Goal: Task Accomplishment & Management: Manage account settings

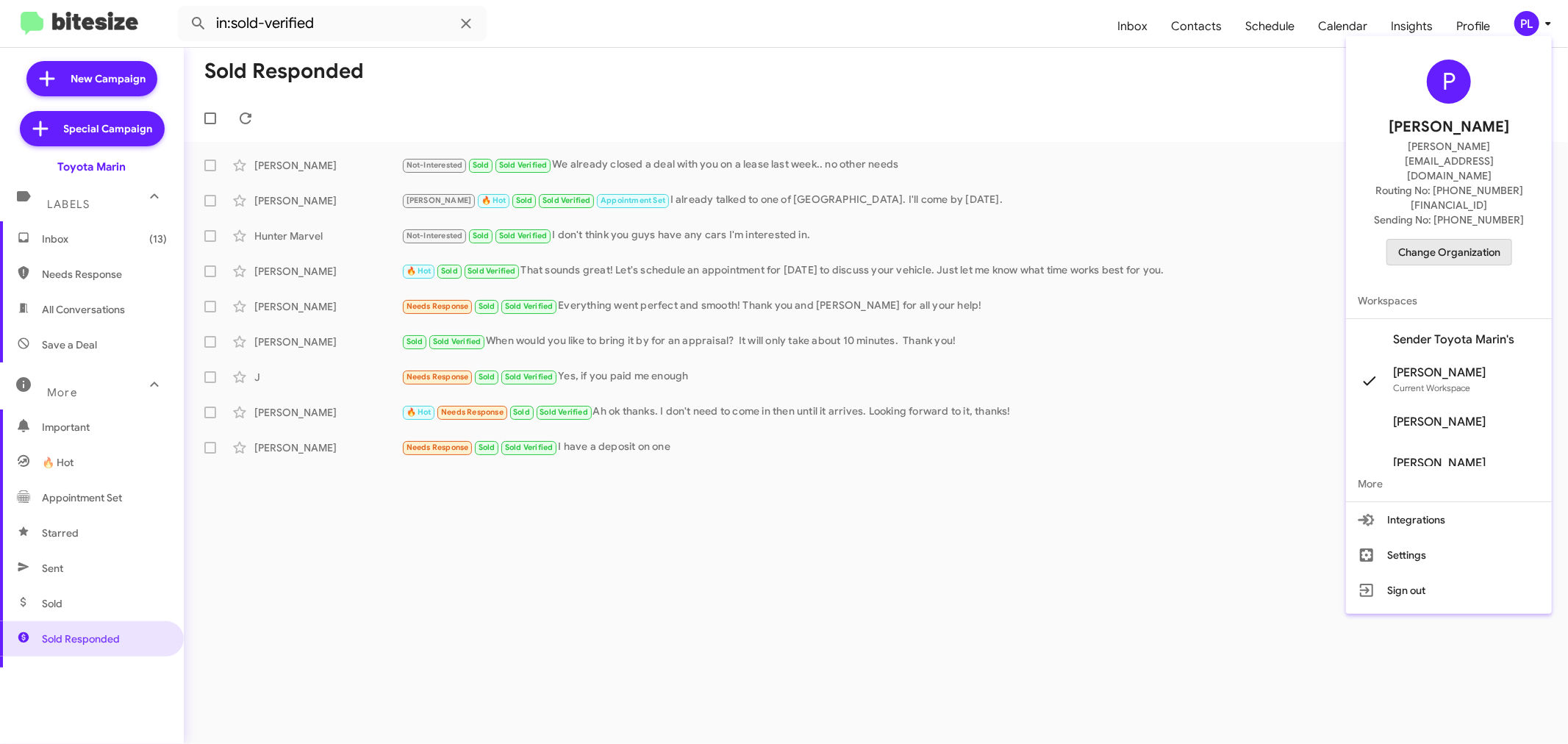
click at [1493, 239] on span "Change Organization" at bounding box center [1449, 252] width 102 height 25
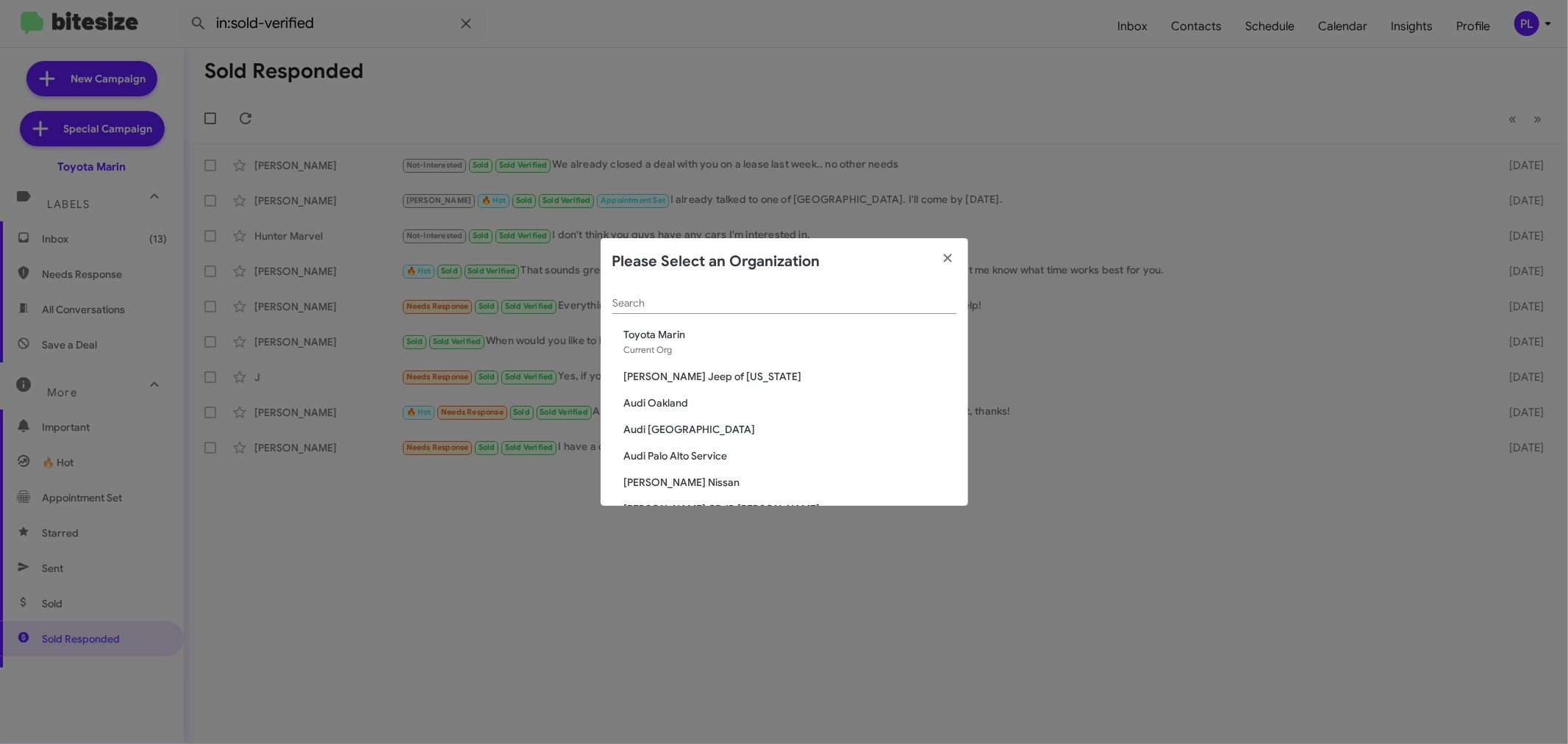
click at [694, 300] on input "Search" at bounding box center [784, 303] width 344 height 12
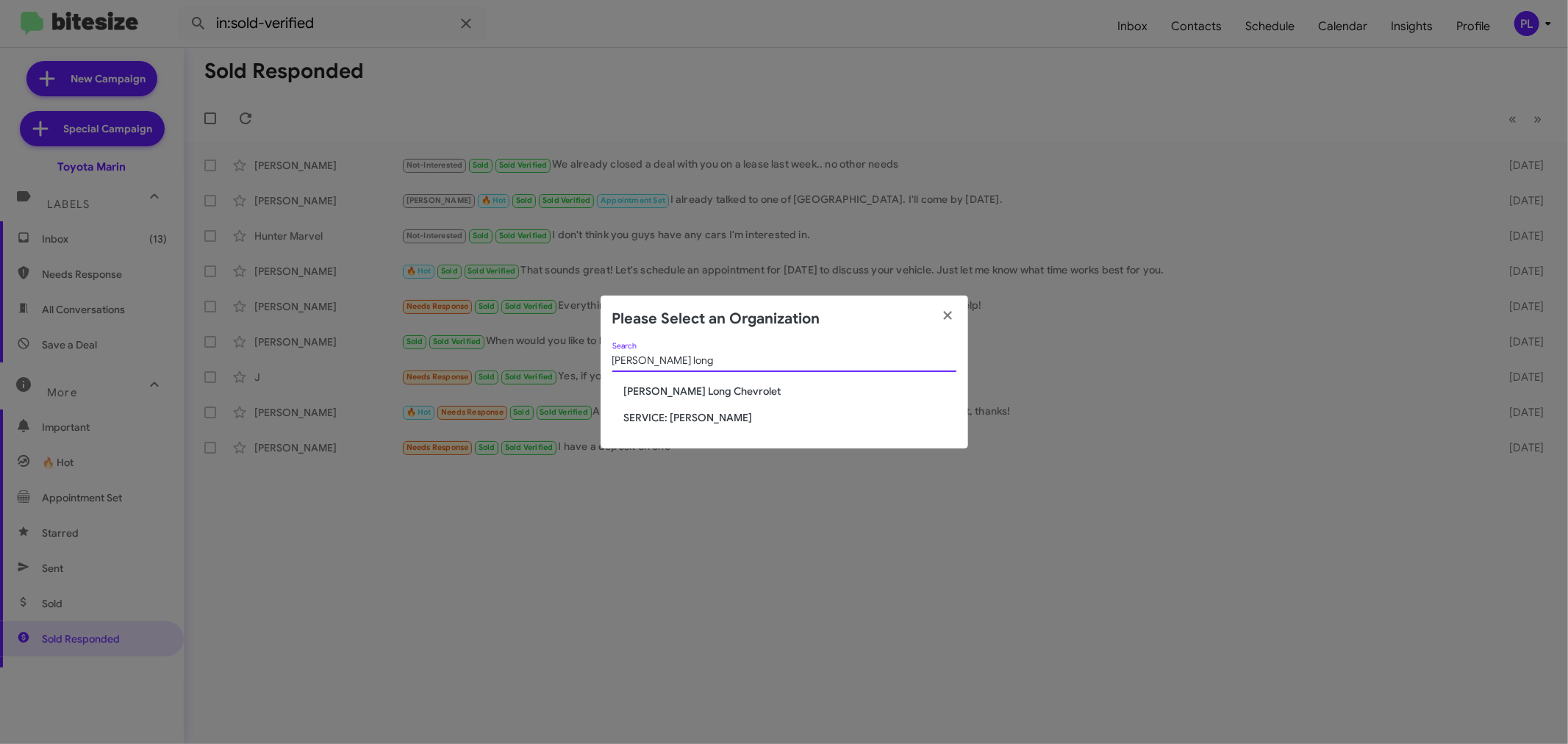
type input "[PERSON_NAME] long"
click at [691, 392] on span "[PERSON_NAME] Long Chevrolet" at bounding box center [790, 392] width 332 height 15
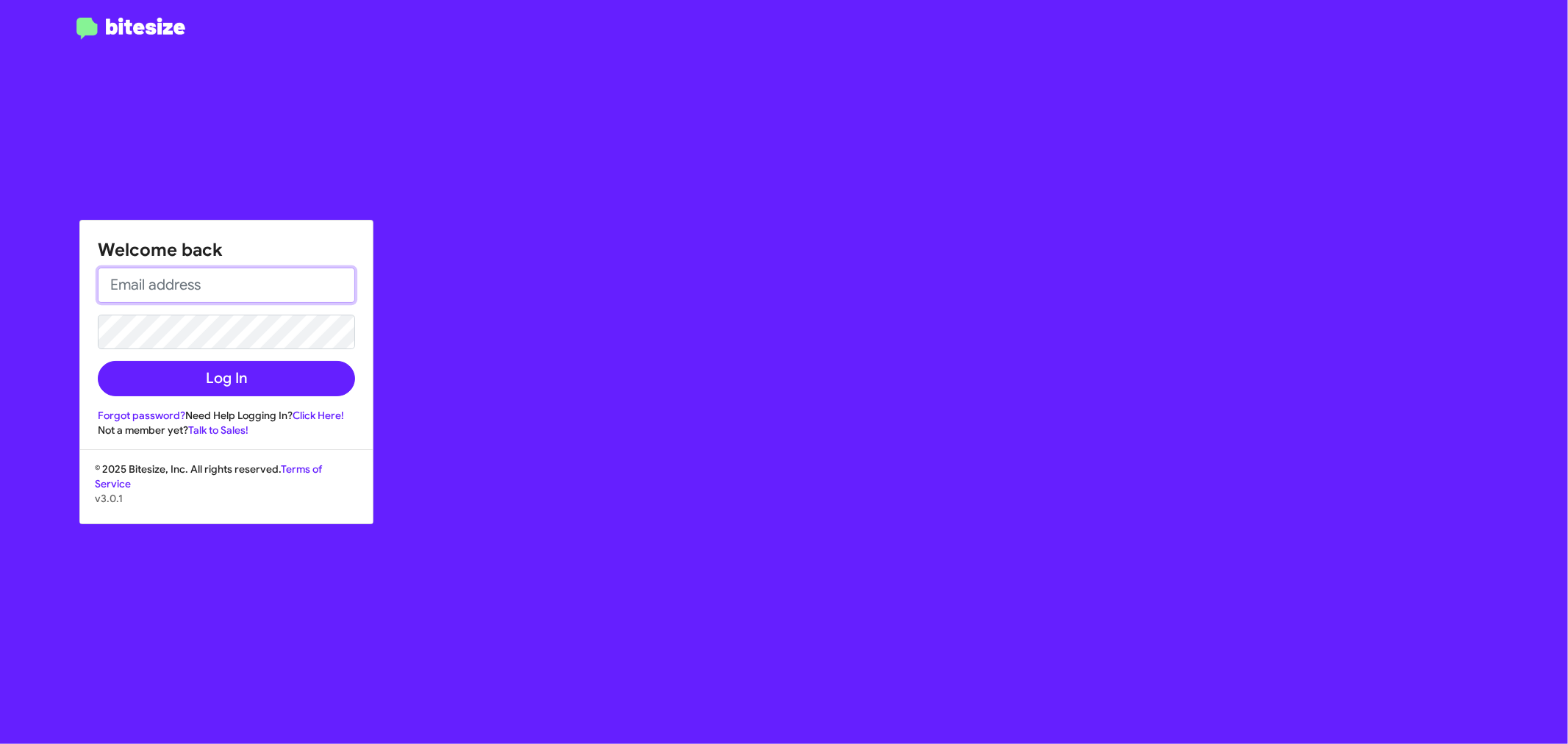
type input "[PERSON_NAME][EMAIL_ADDRESS][DOMAIN_NAME]"
click at [219, 371] on button "Log In" at bounding box center [227, 378] width 257 height 35
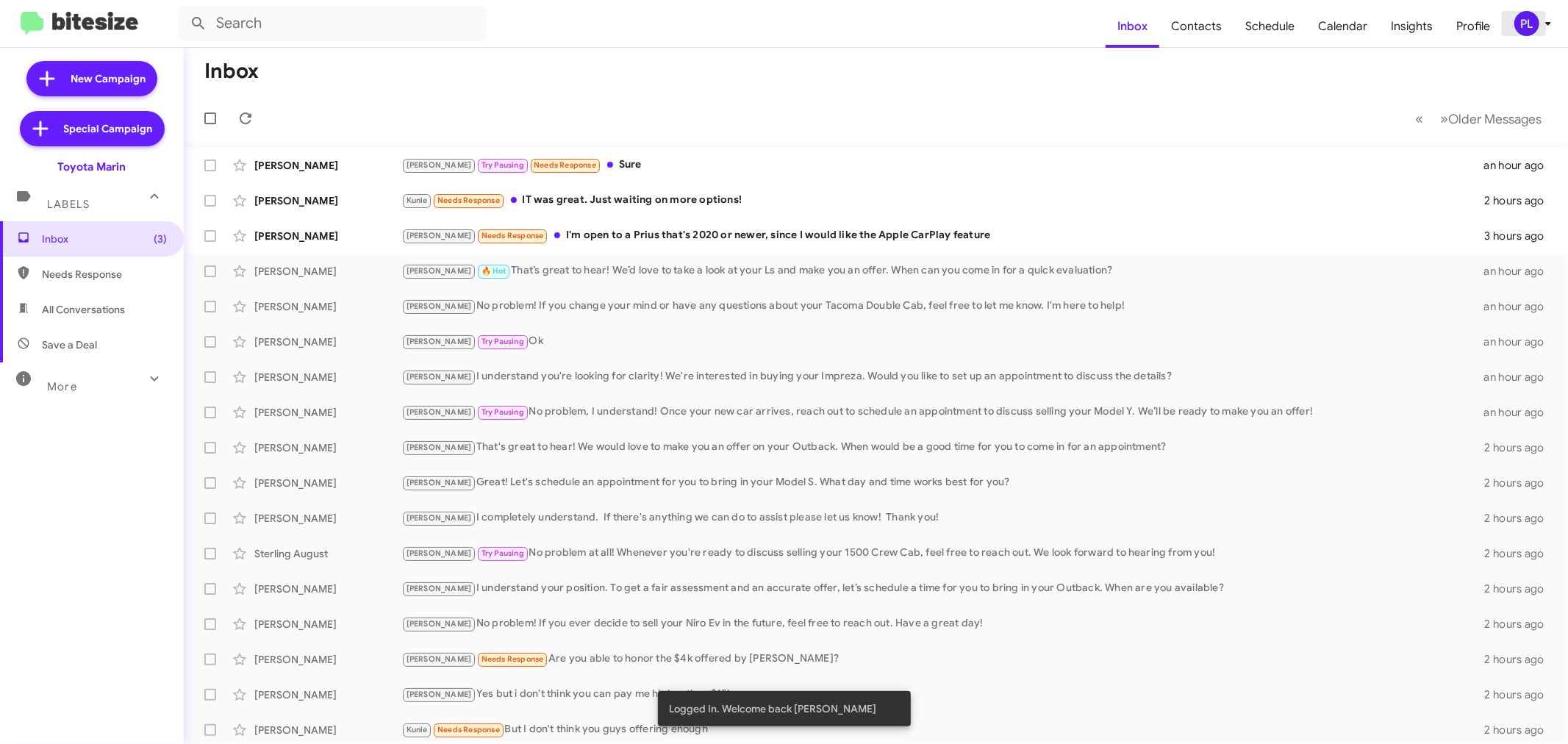
click at [1540, 19] on icon at bounding box center [1548, 23] width 17 height 17
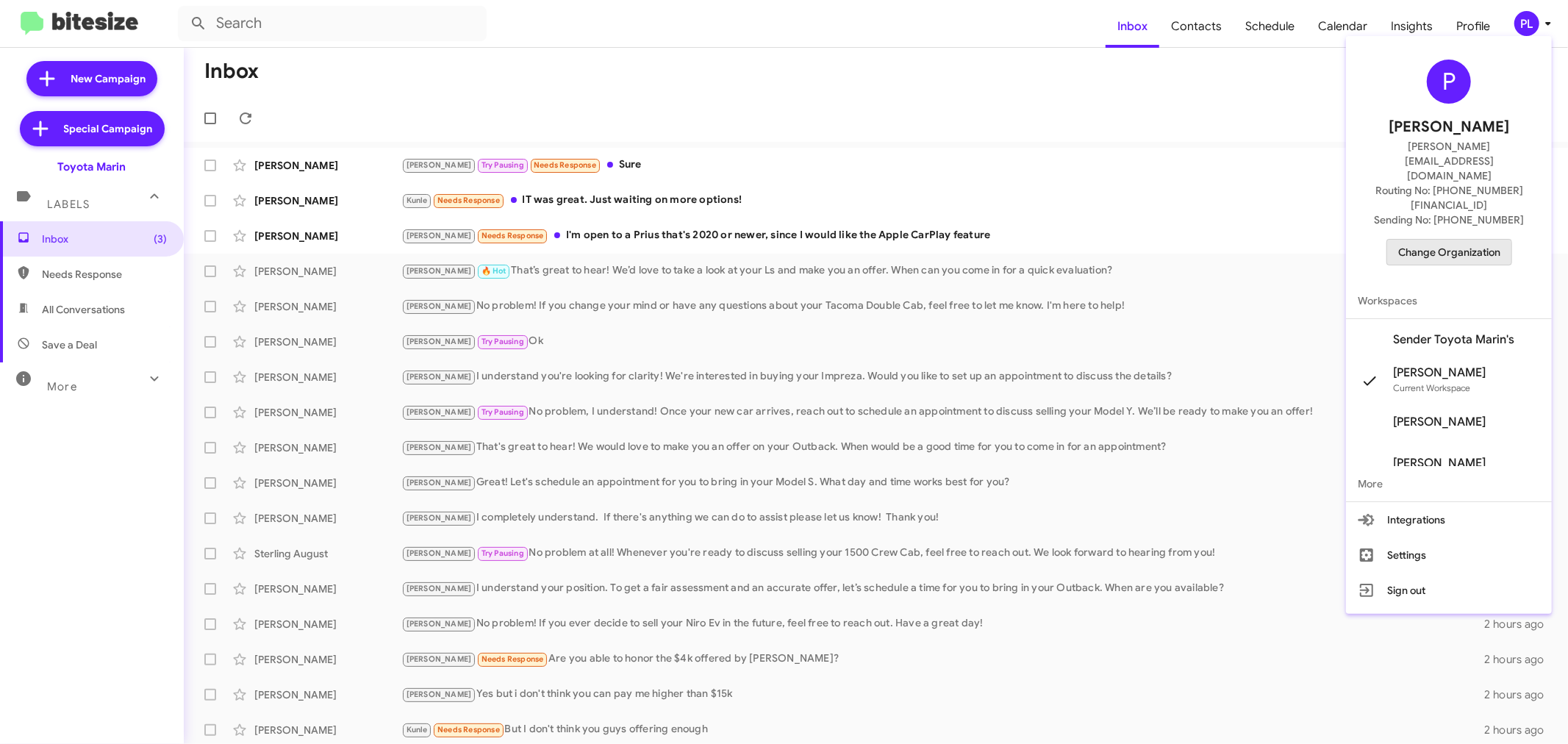
click at [1457, 239] on span "Change Organization" at bounding box center [1449, 252] width 102 height 25
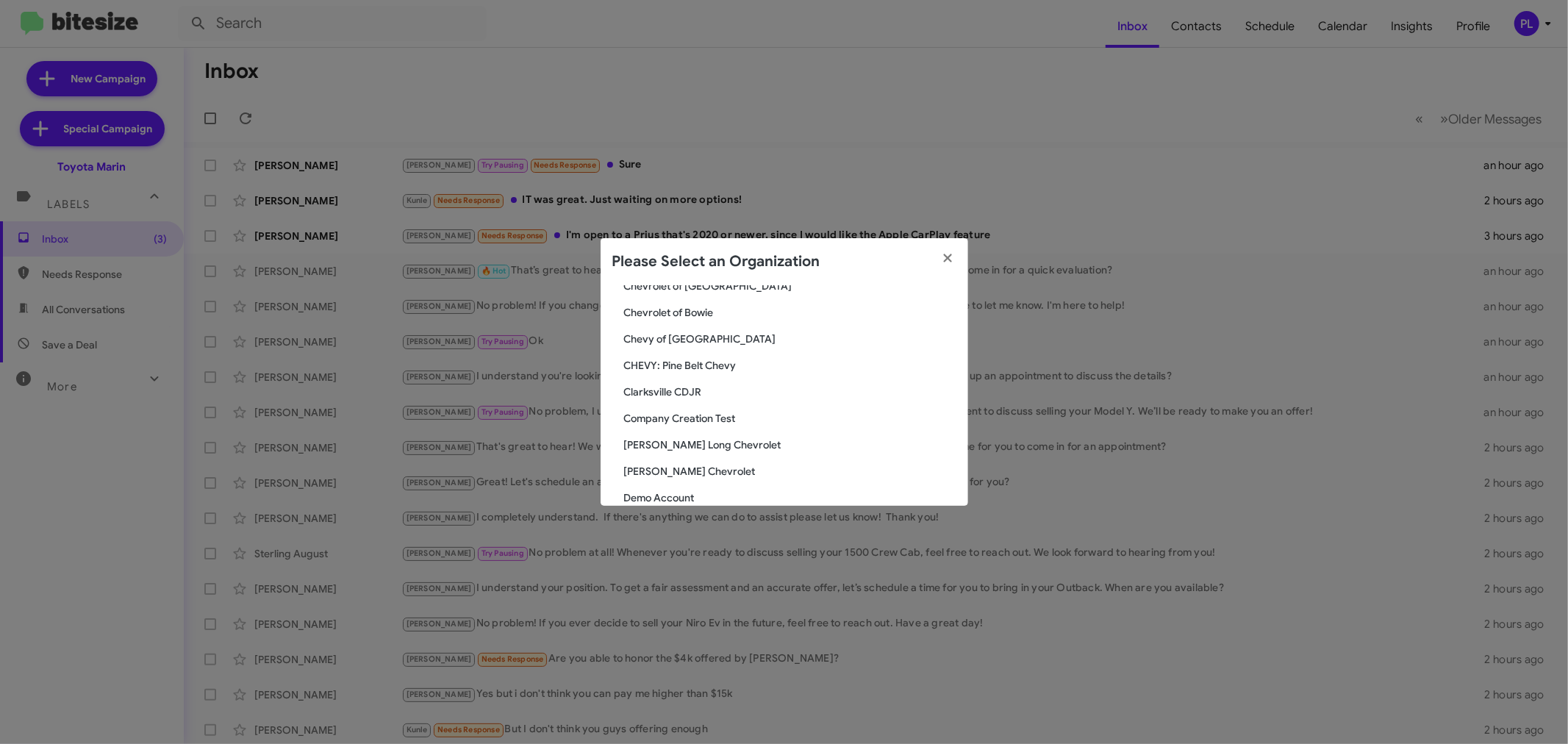
scroll to position [489, 0]
click at [692, 410] on span "[PERSON_NAME] Long Chevrolet" at bounding box center [790, 416] width 332 height 15
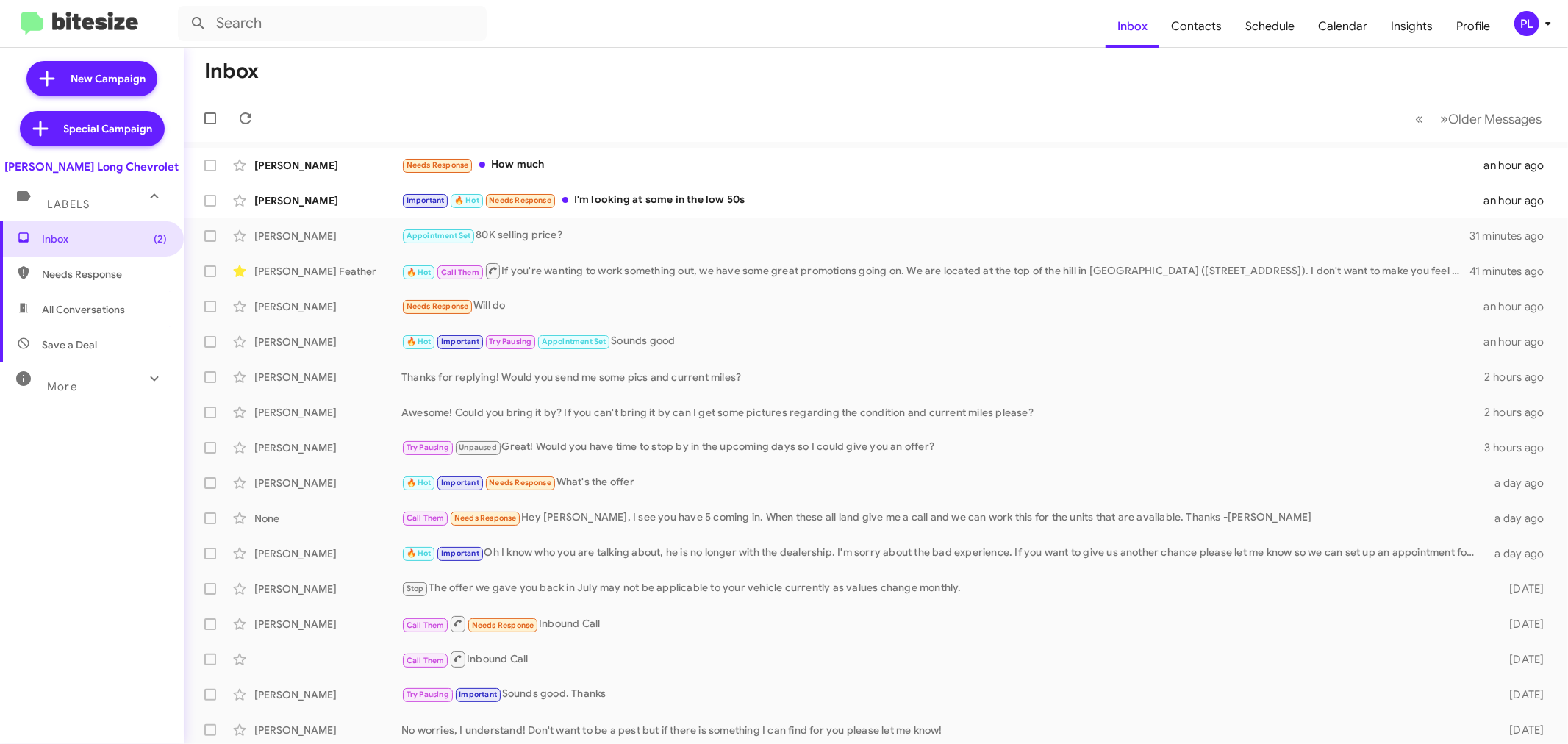
click at [1534, 17] on div "PL" at bounding box center [1526, 23] width 25 height 25
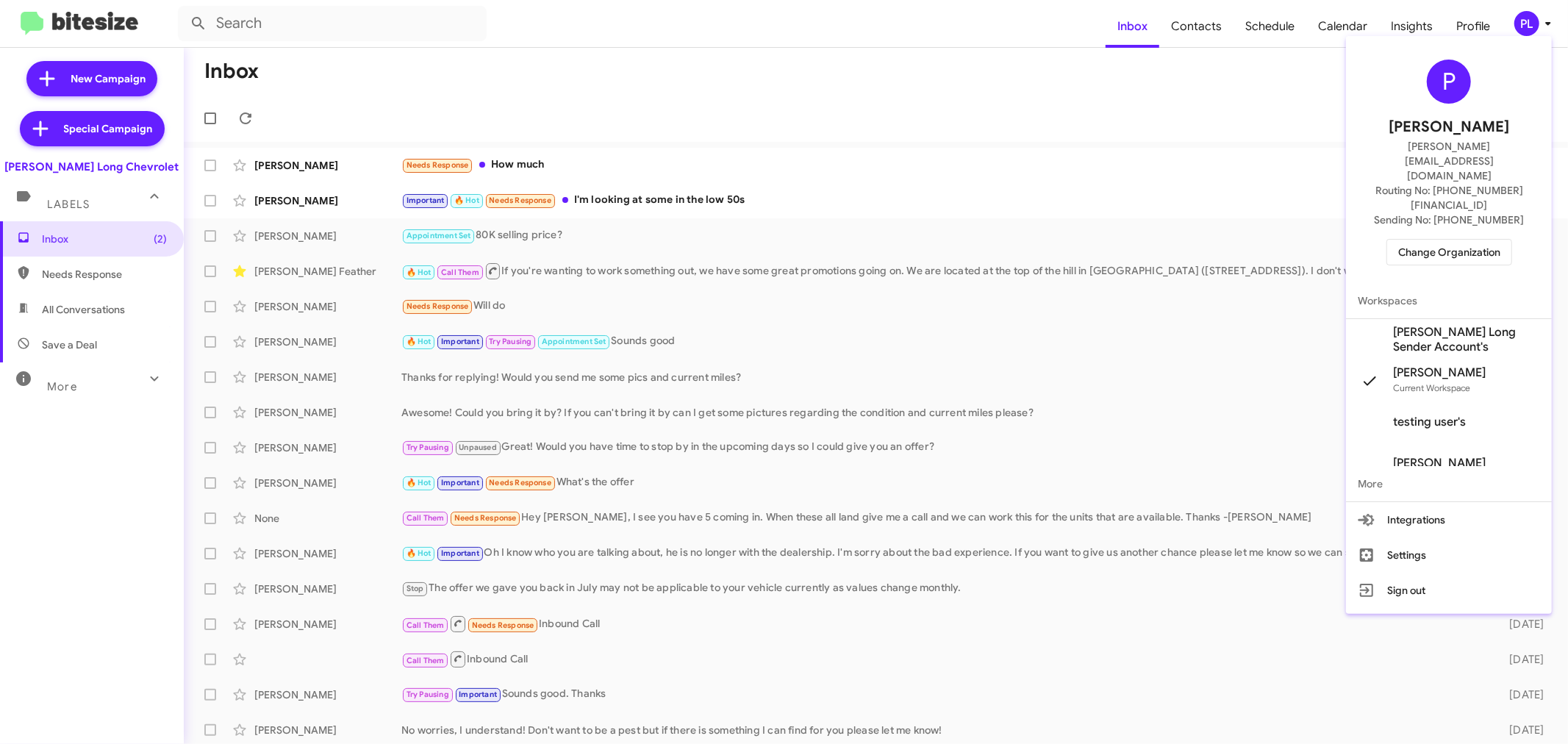
click at [1451, 239] on span "Change Organization" at bounding box center [1449, 252] width 102 height 25
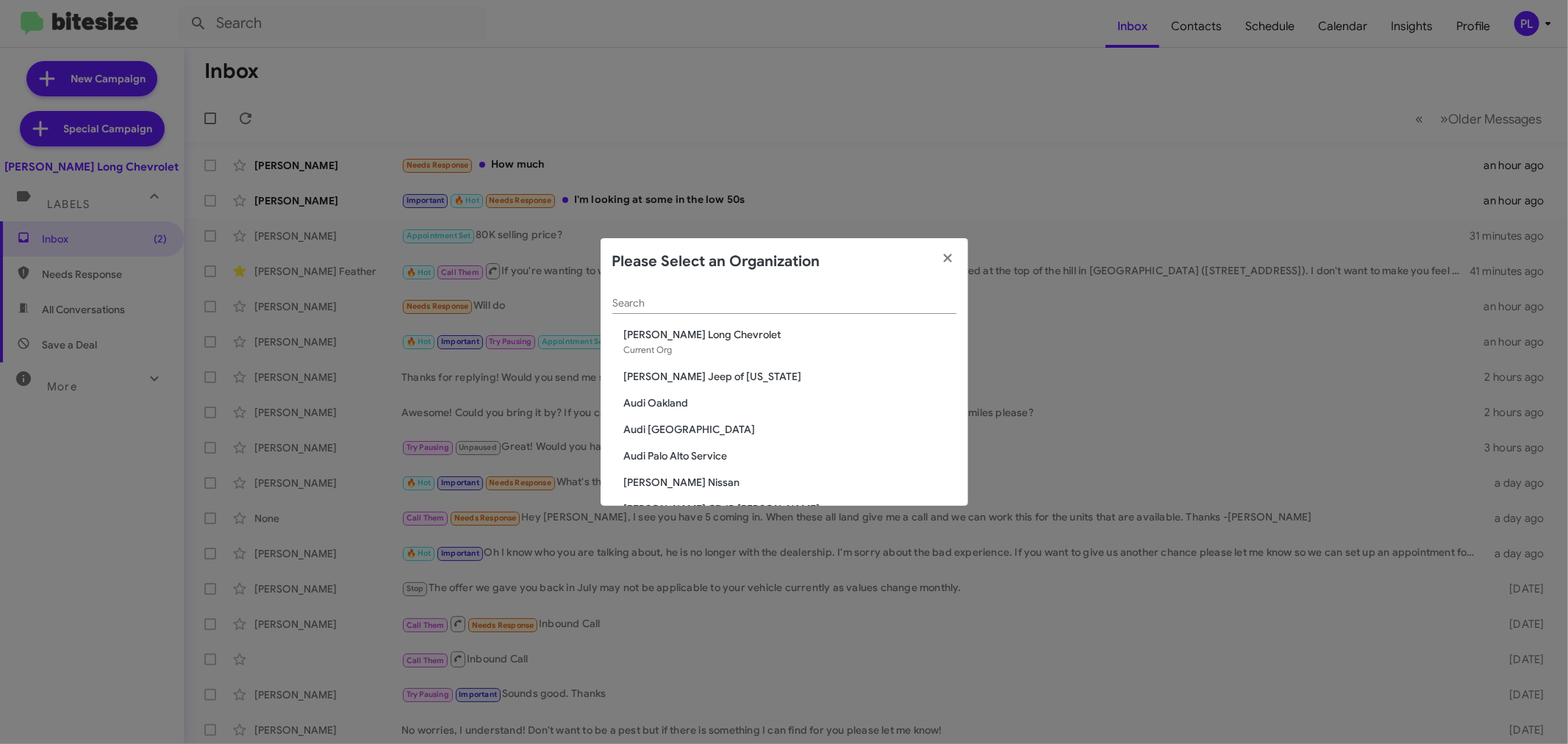
click at [737, 297] on input "Search" at bounding box center [784, 303] width 344 height 12
paste input "[PERSON_NAME] Acquisition"
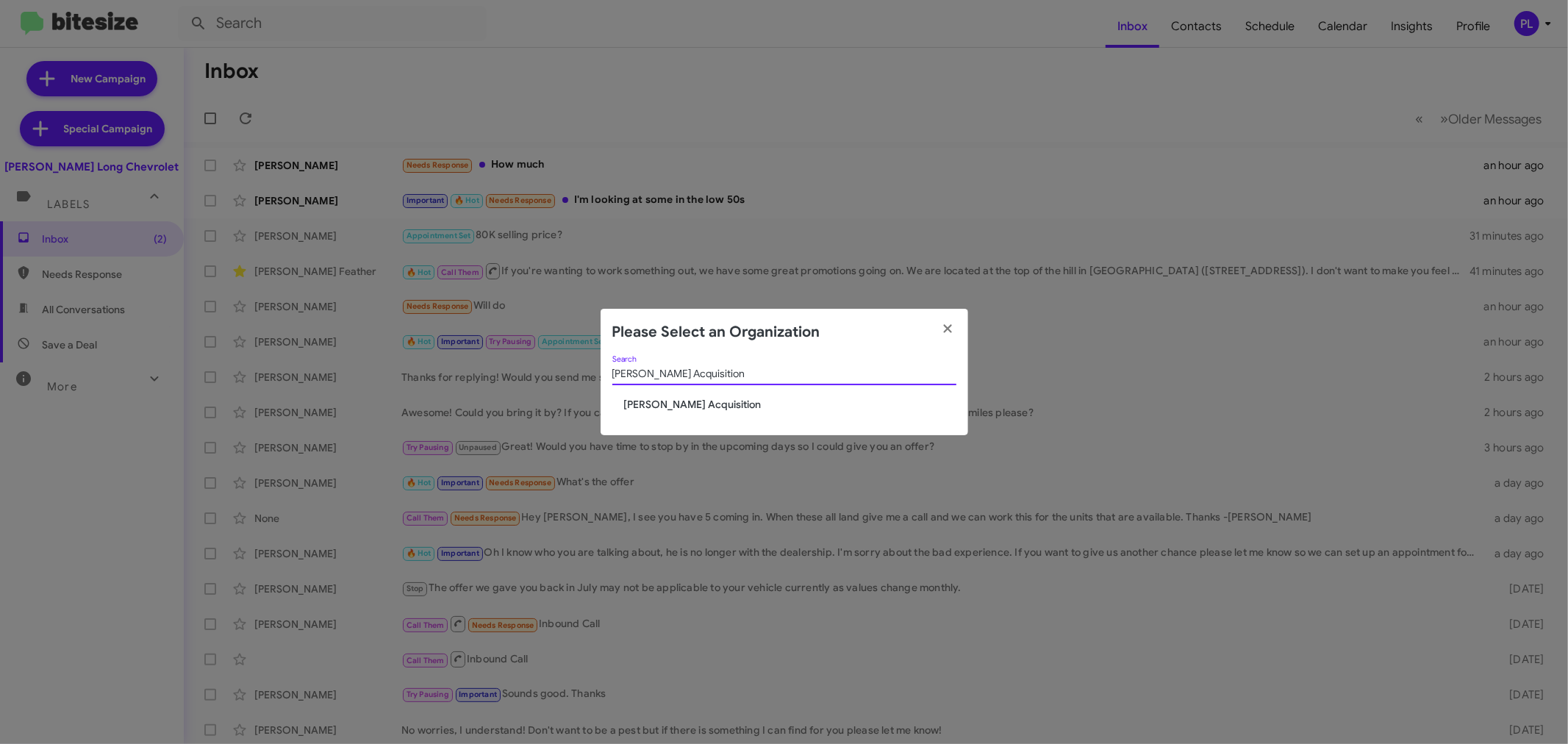
type input "[PERSON_NAME] Acquisition"
click at [709, 401] on span "[PERSON_NAME] Acquisition" at bounding box center [790, 404] width 332 height 15
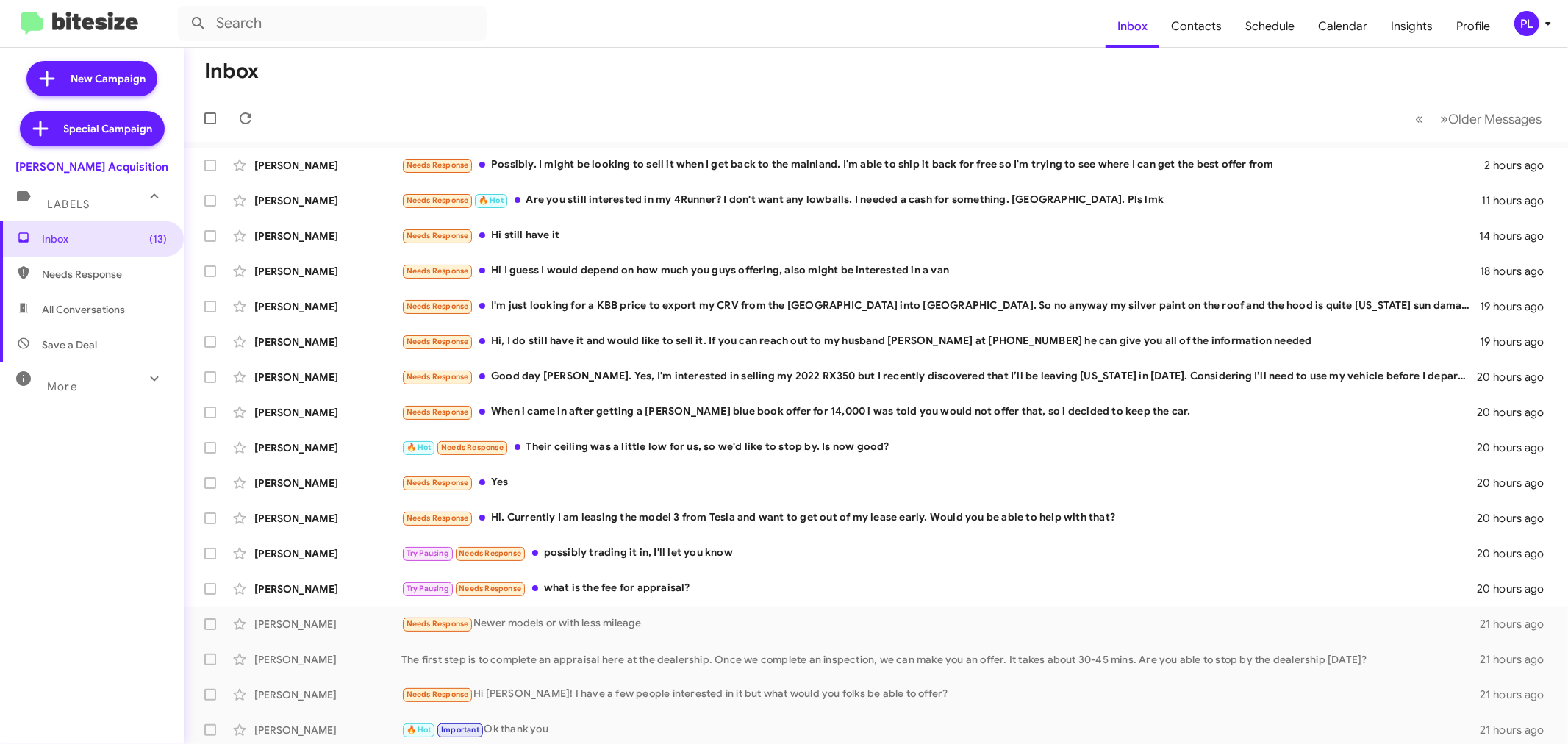
drag, startPoint x: 1551, startPoint y: 26, endPoint x: 1542, endPoint y: 28, distance: 9.2
click at [1551, 26] on icon at bounding box center [1548, 23] width 17 height 17
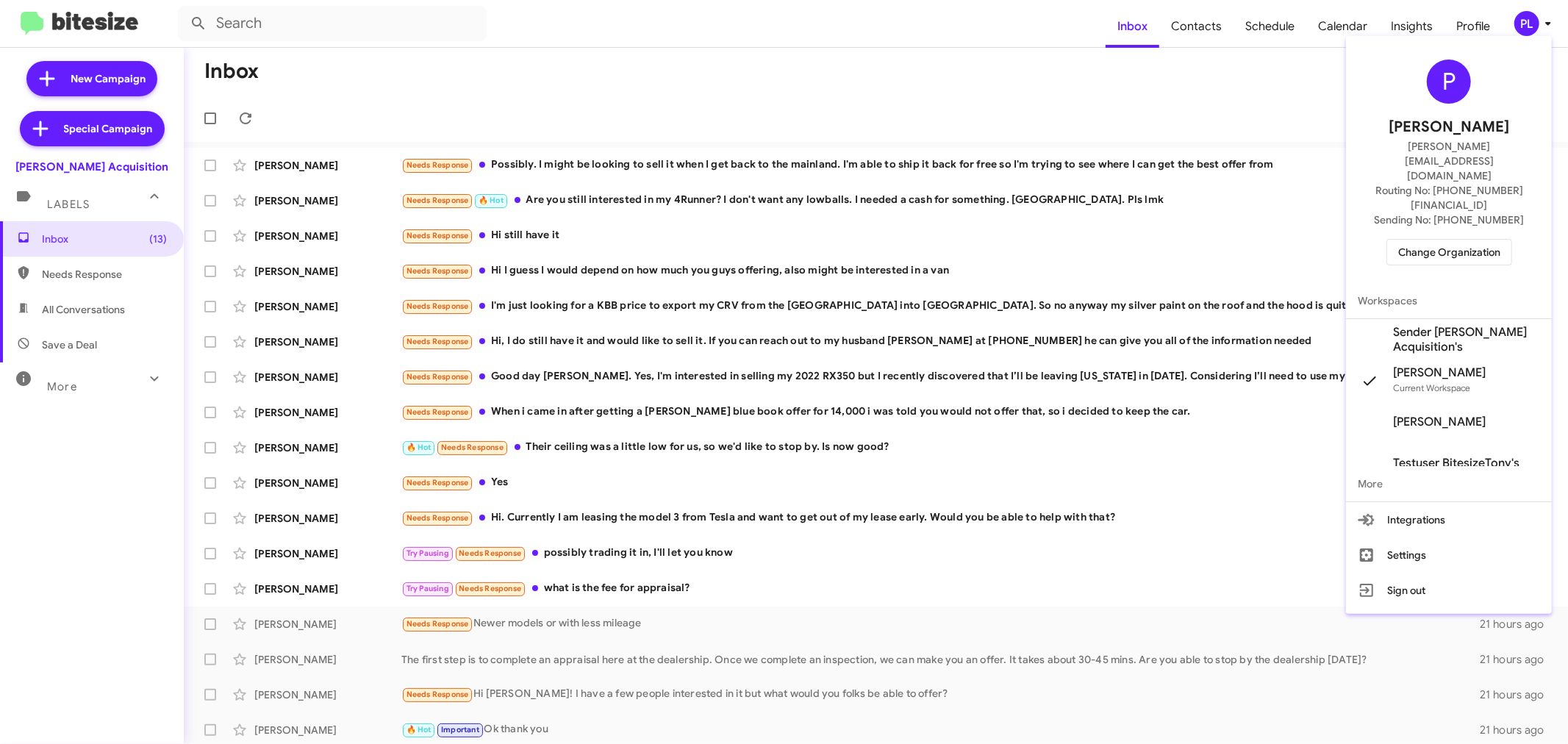
click at [1443, 239] on span "Change Organization" at bounding box center [1449, 252] width 102 height 25
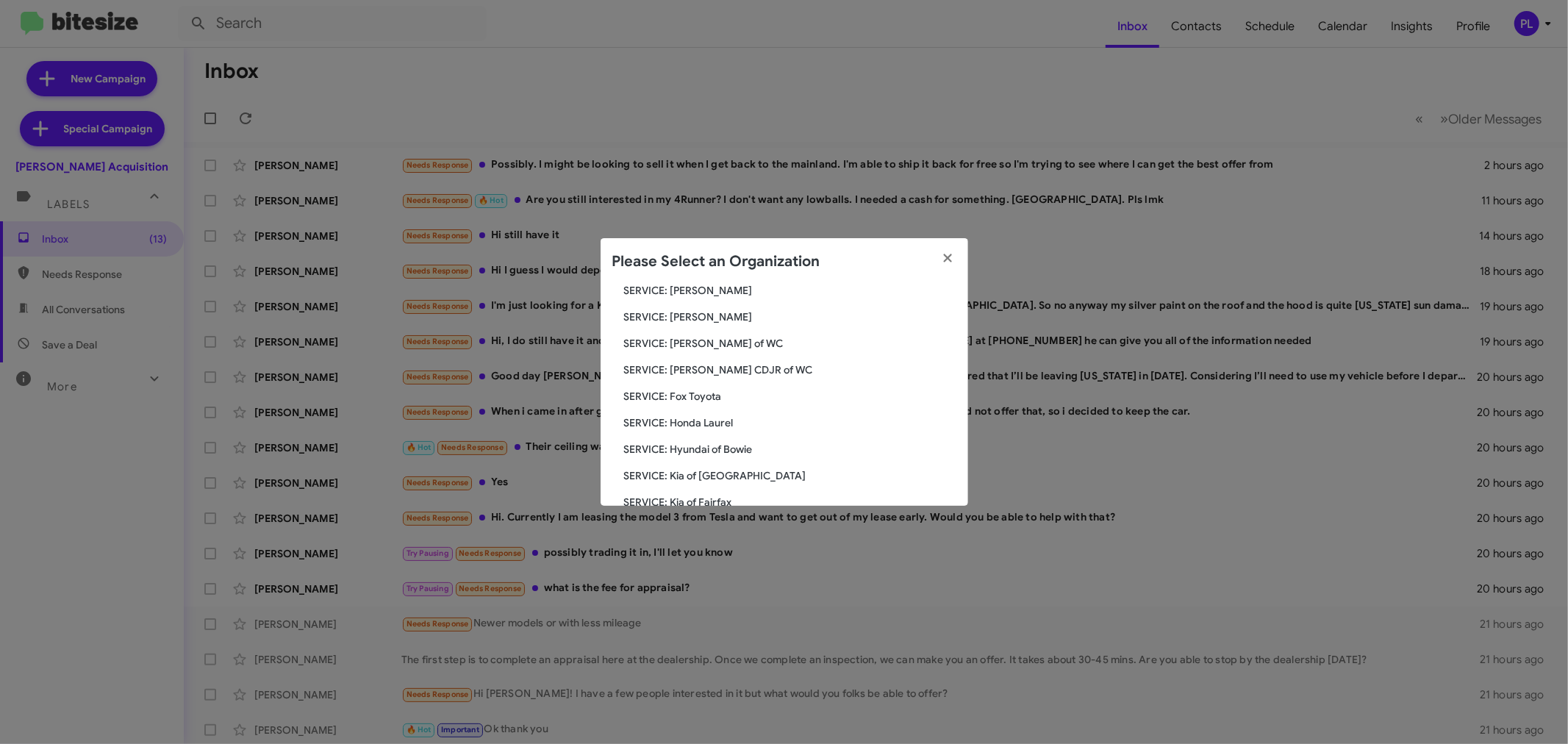
scroll to position [1960, 0]
click at [699, 296] on span "SERVICE: [PERSON_NAME]" at bounding box center [790, 296] width 332 height 15
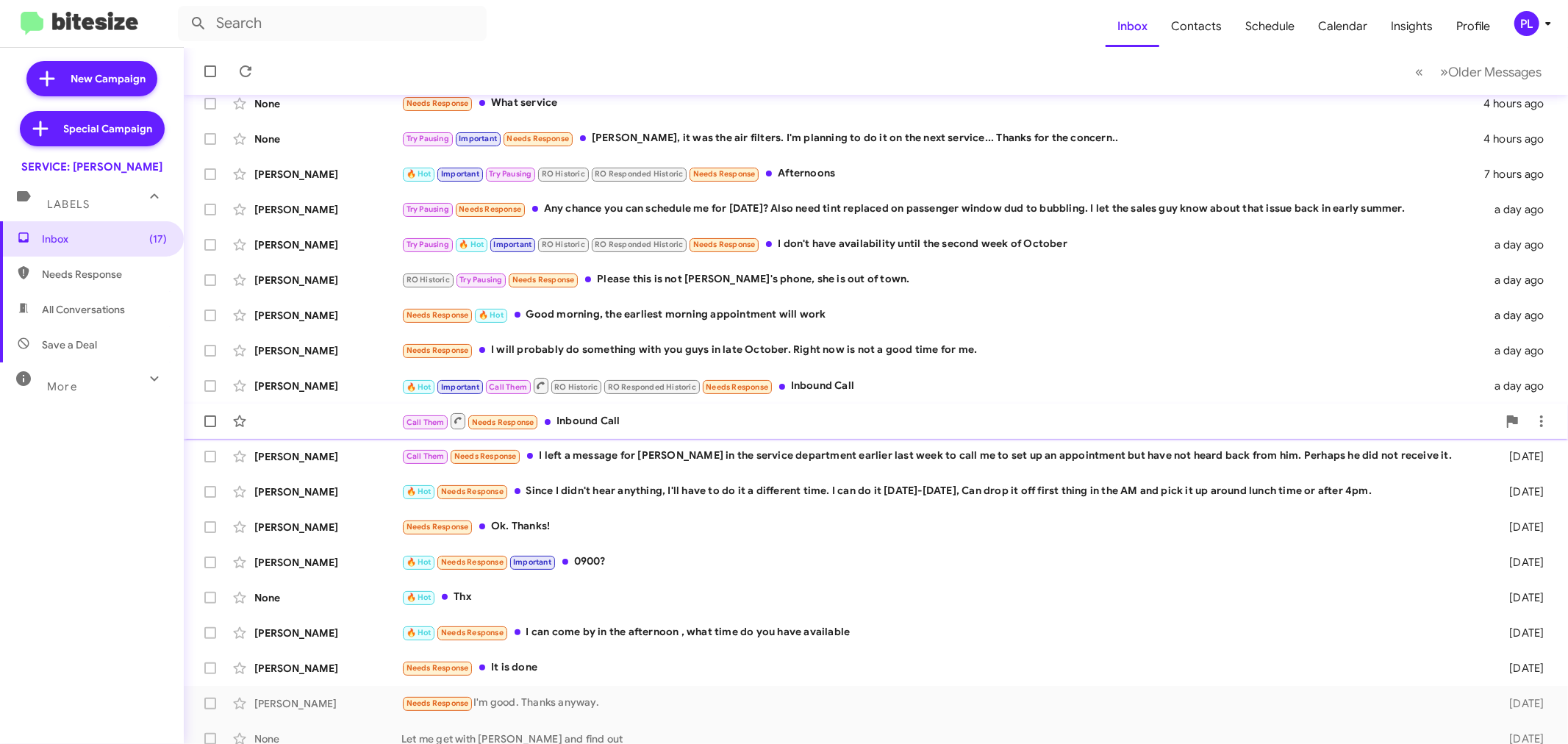
scroll to position [109, 0]
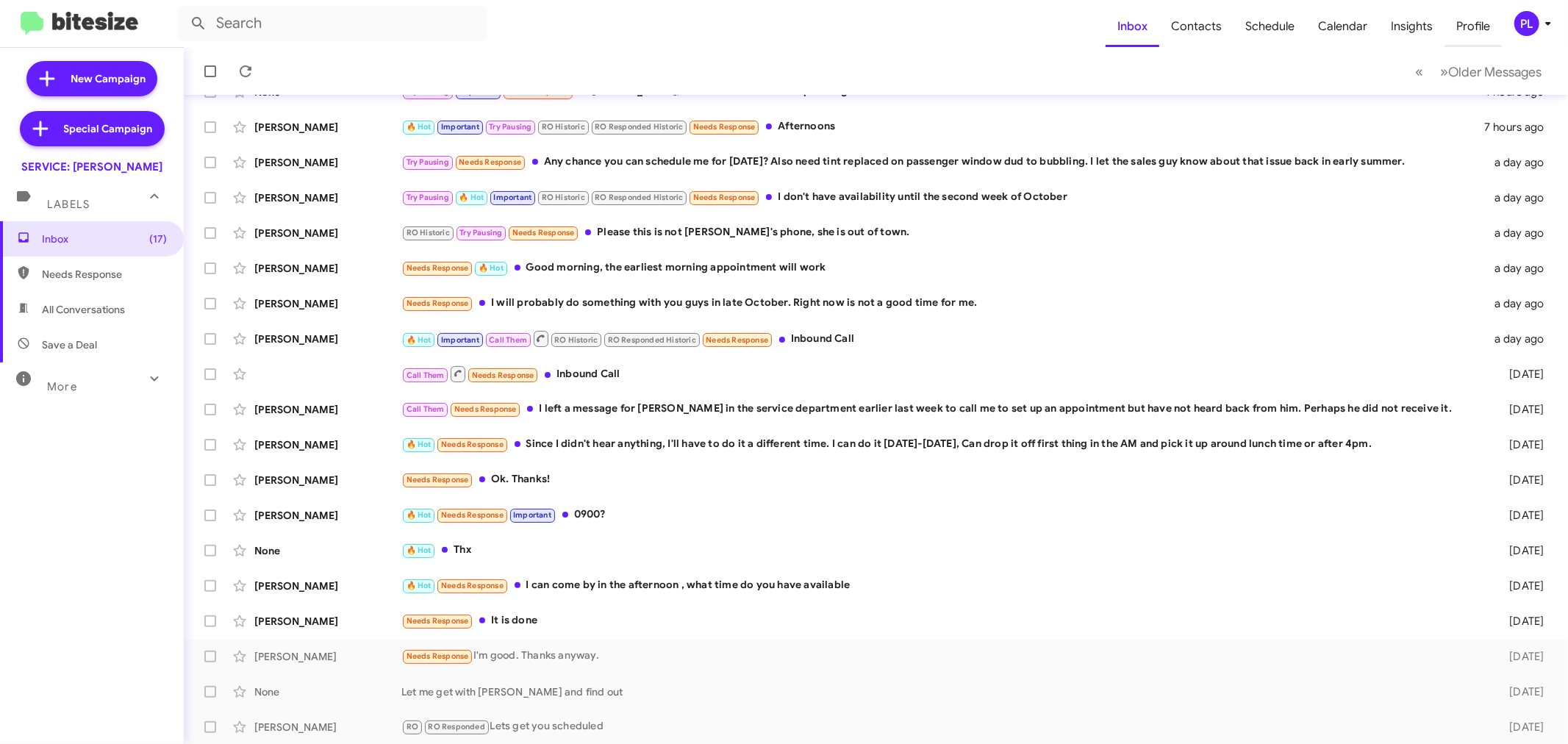
click at [1478, 20] on span "Profile" at bounding box center [1473, 26] width 57 height 43
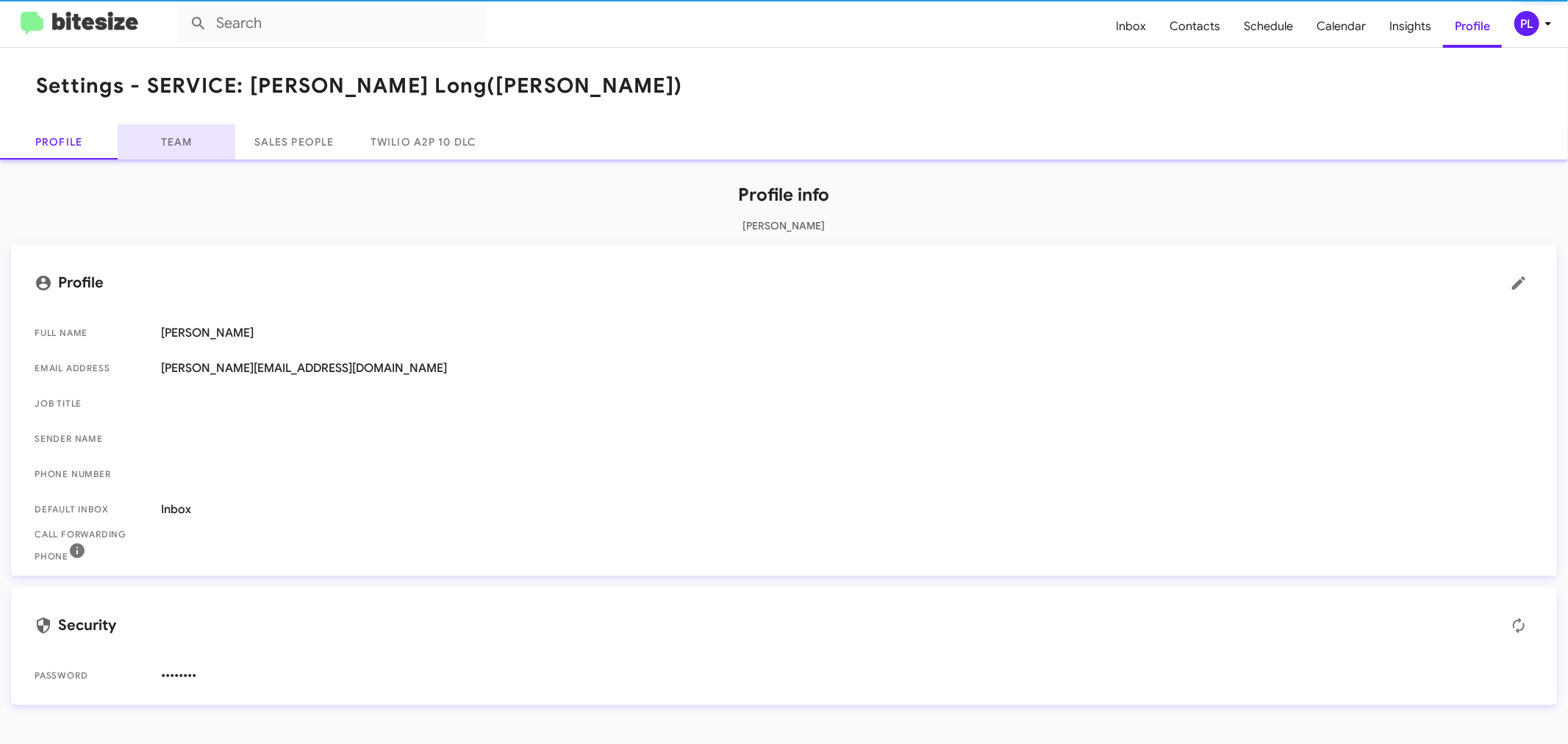
click at [185, 147] on link "Team" at bounding box center [176, 142] width 117 height 35
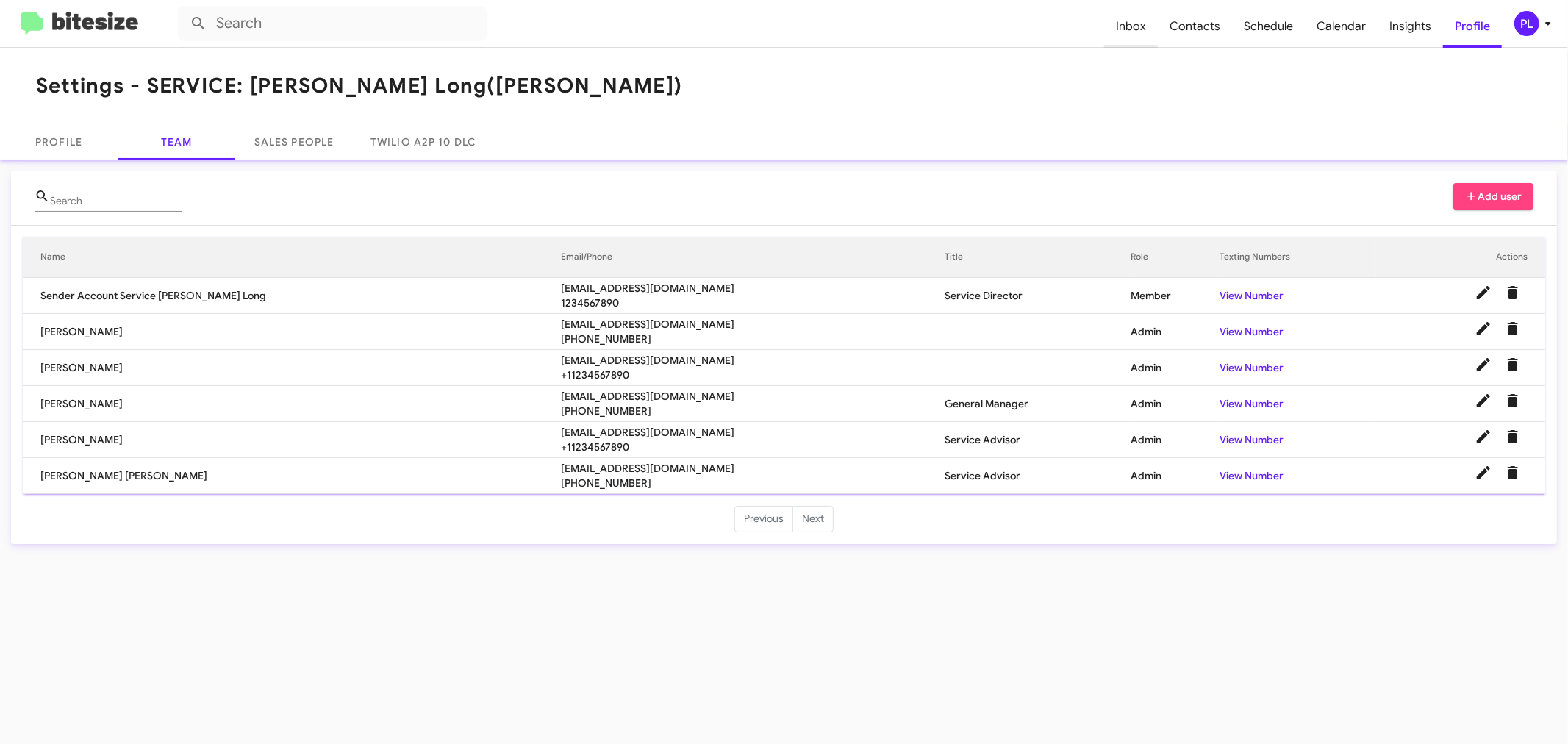
click at [1132, 20] on span "Inbox" at bounding box center [1131, 26] width 53 height 43
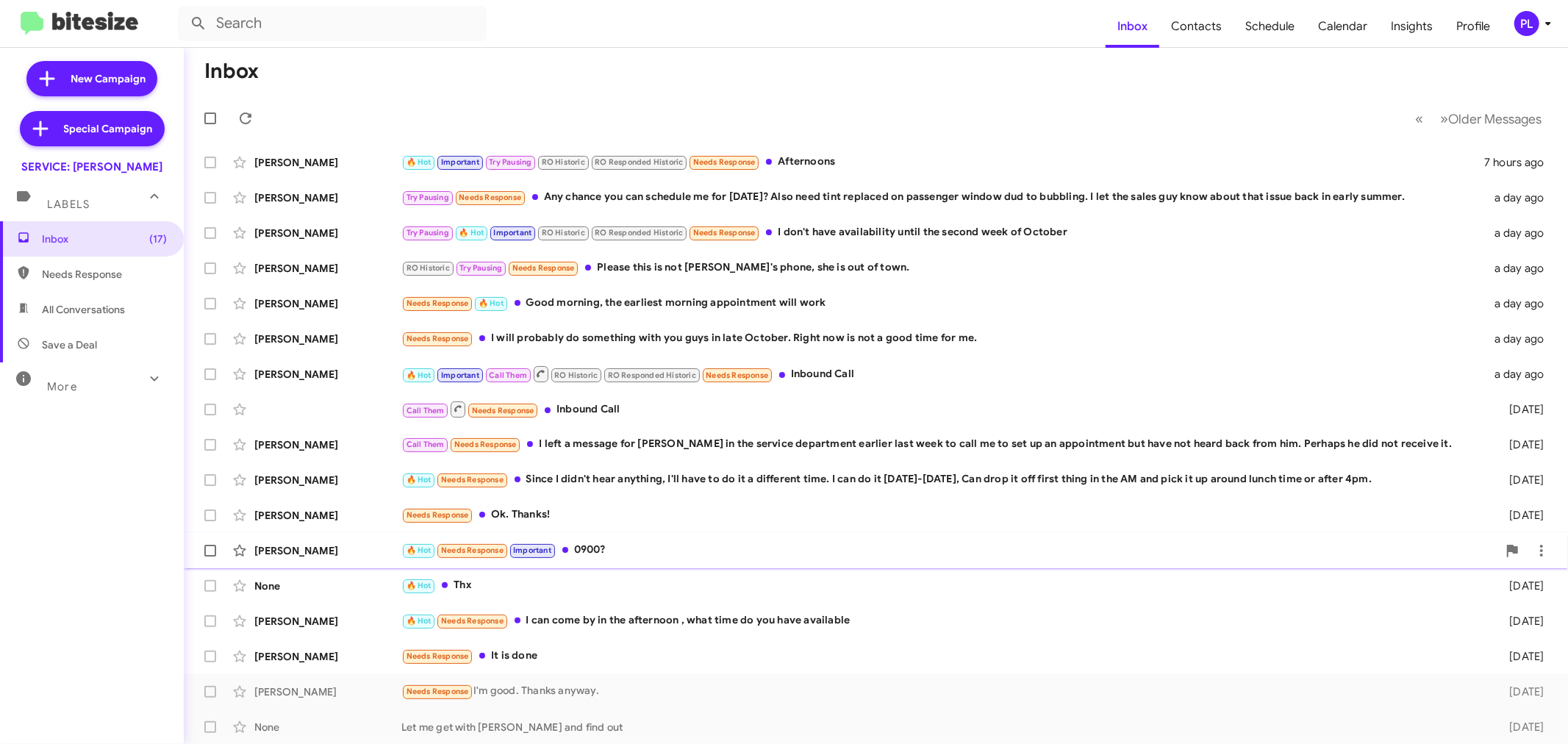
scroll to position [109, 0]
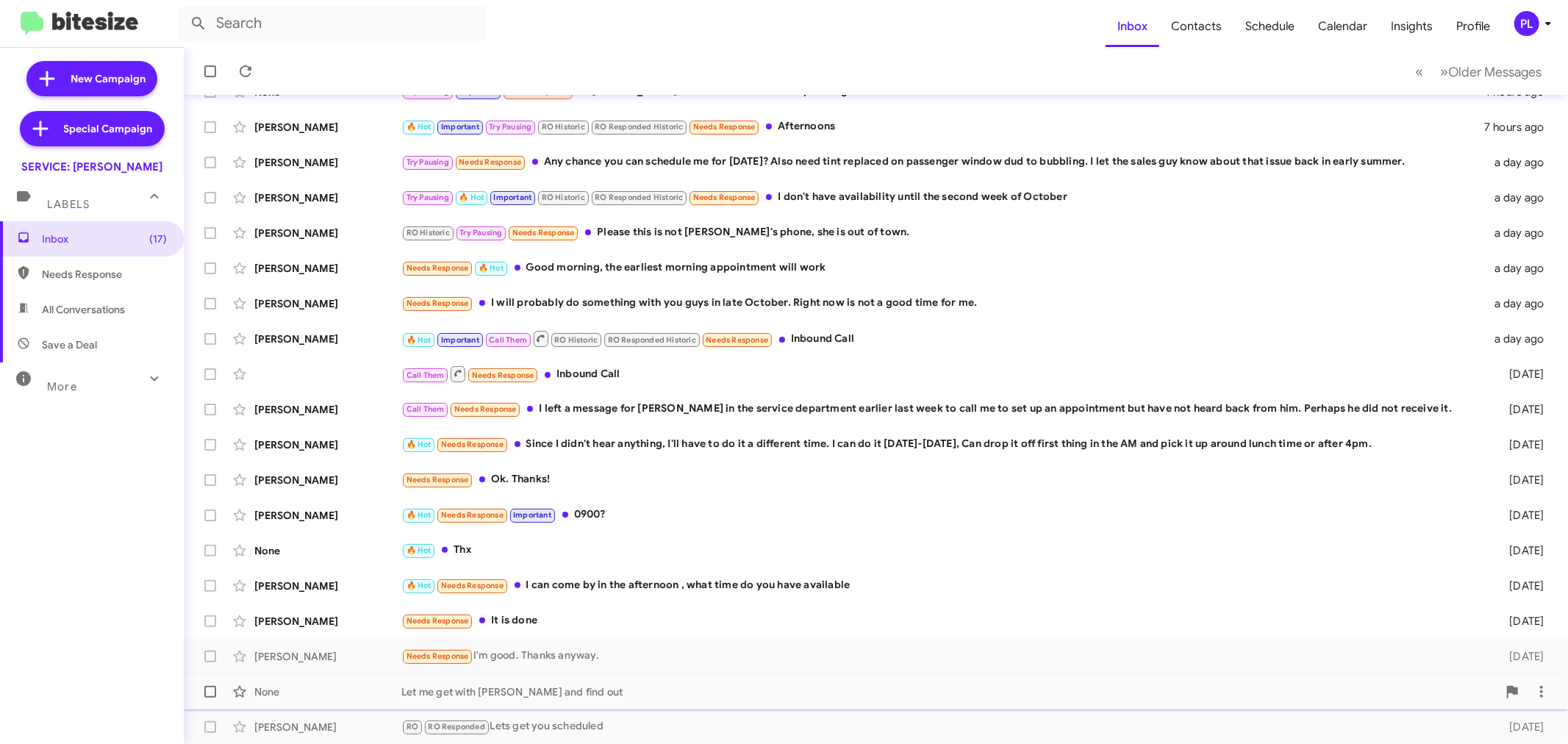
click at [694, 685] on div "Let me get with Adam and find out" at bounding box center [949, 692] width 1096 height 15
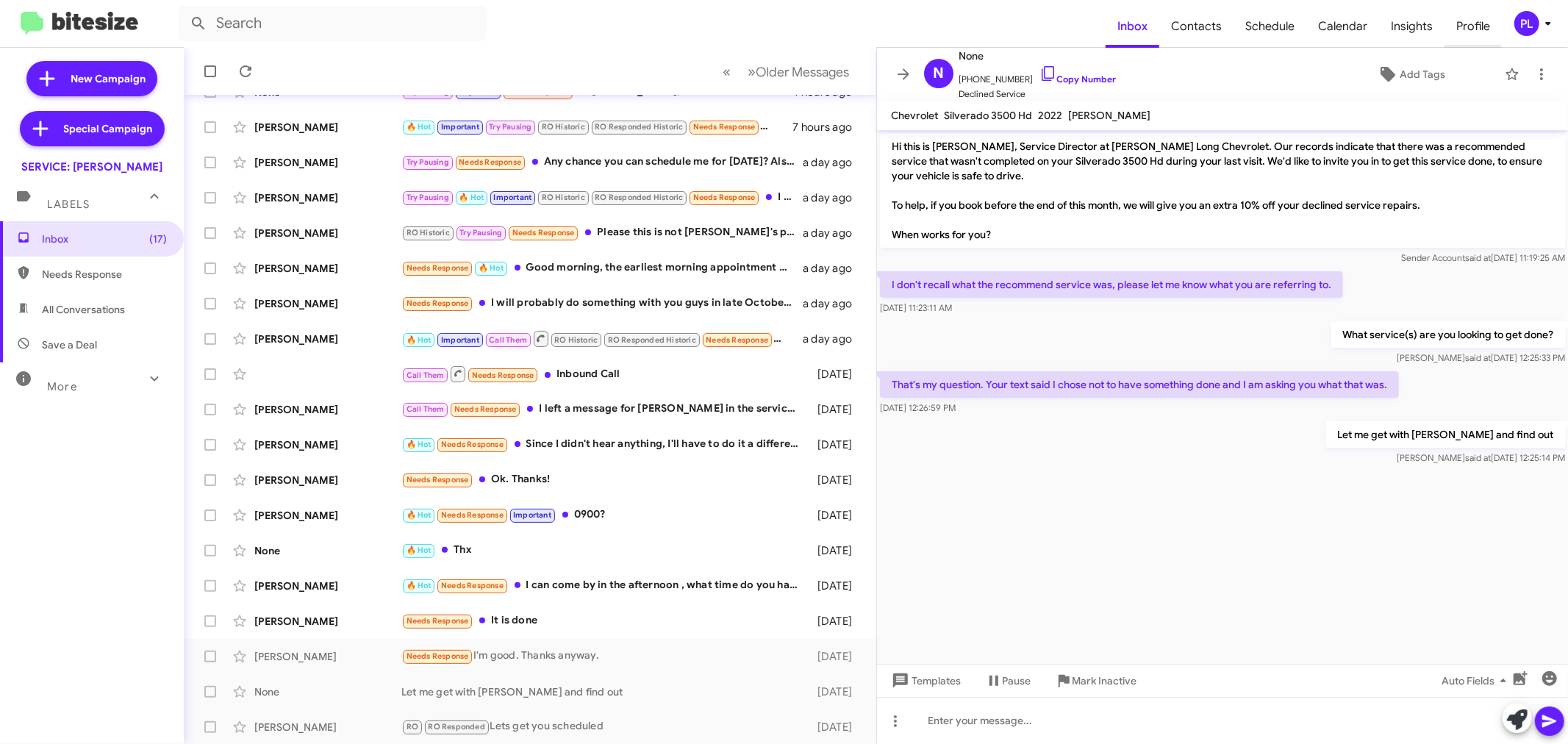
click at [1490, 31] on span "Profile" at bounding box center [1473, 26] width 57 height 43
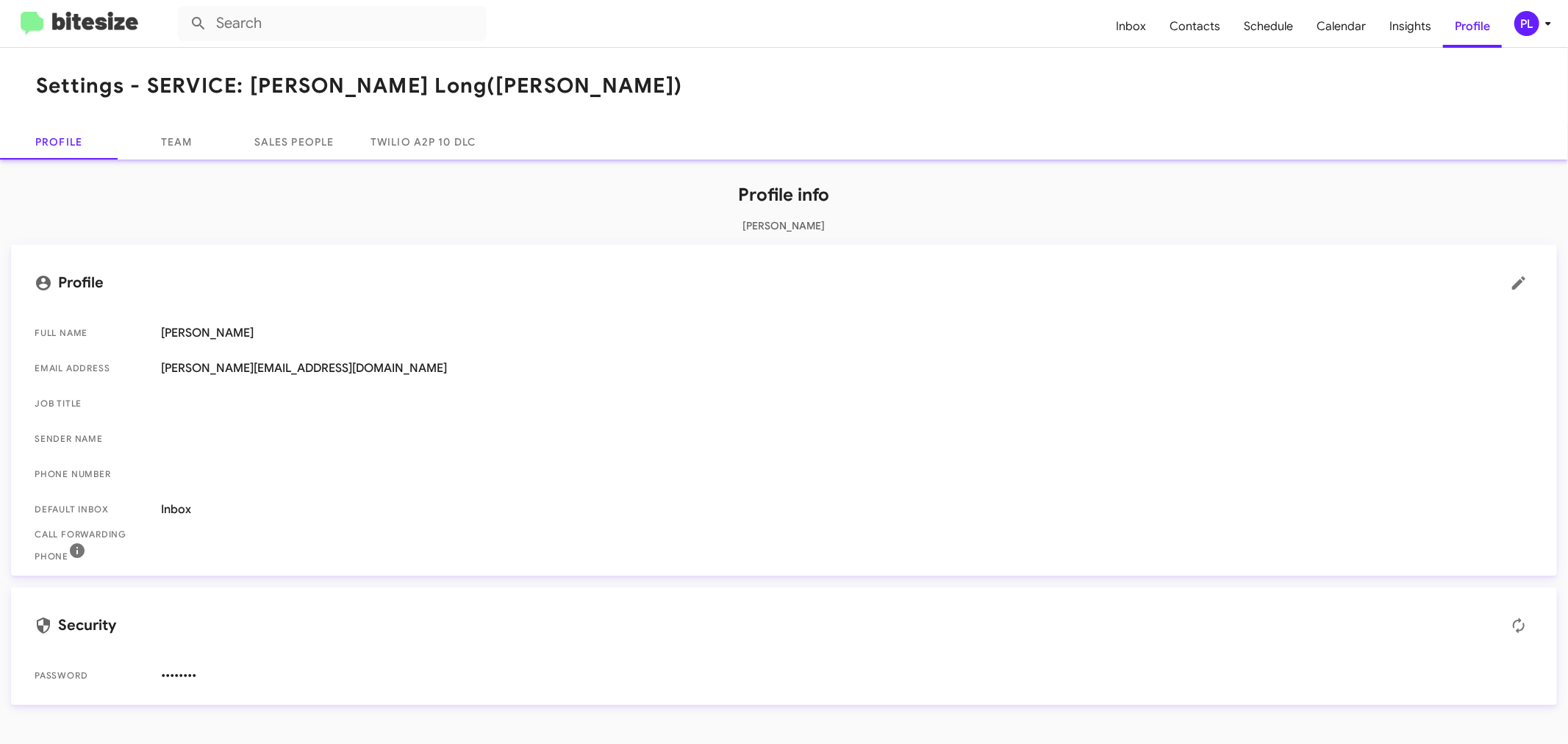
click at [1533, 19] on div "PL" at bounding box center [1526, 23] width 25 height 25
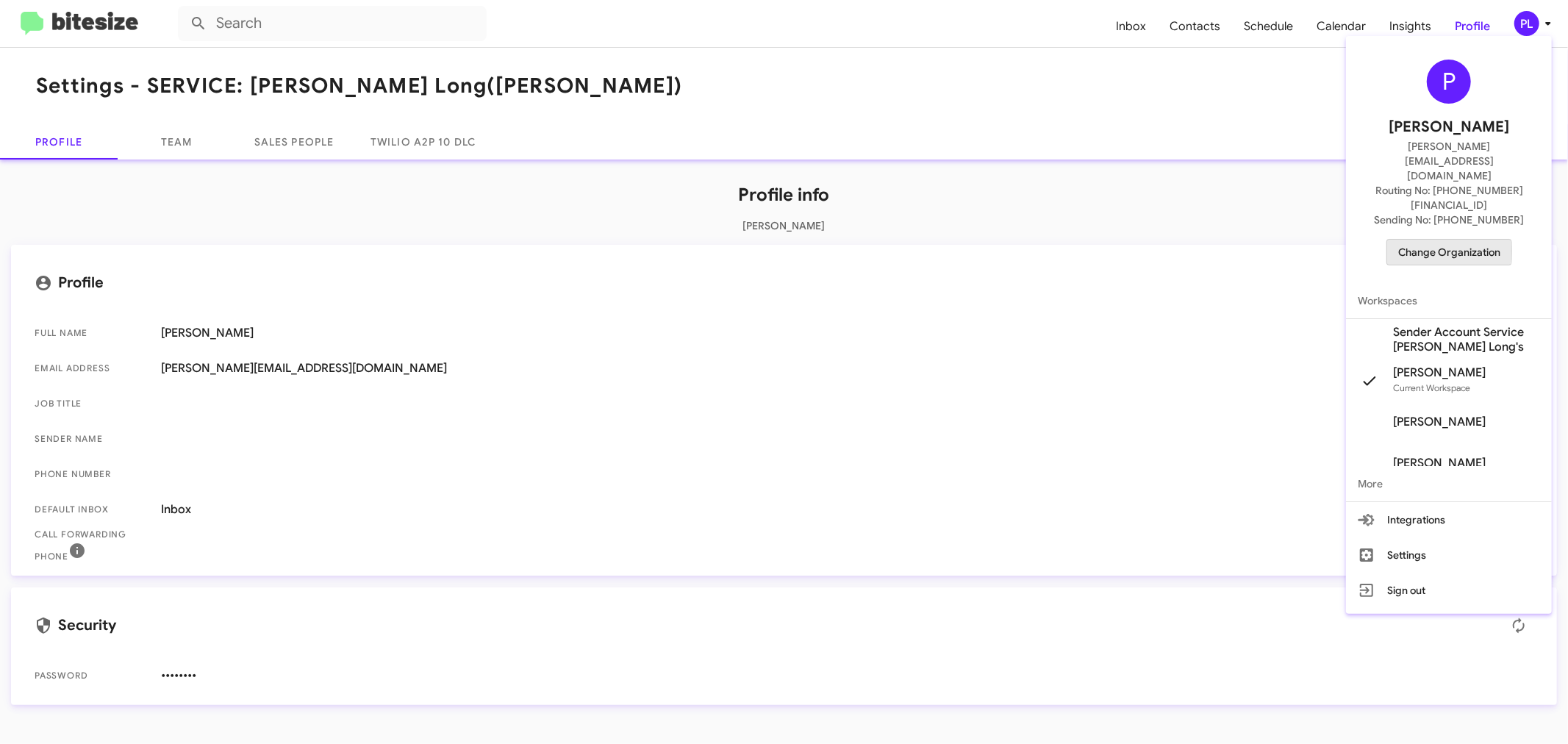
click at [1423, 239] on span "Change Organization" at bounding box center [1449, 252] width 102 height 25
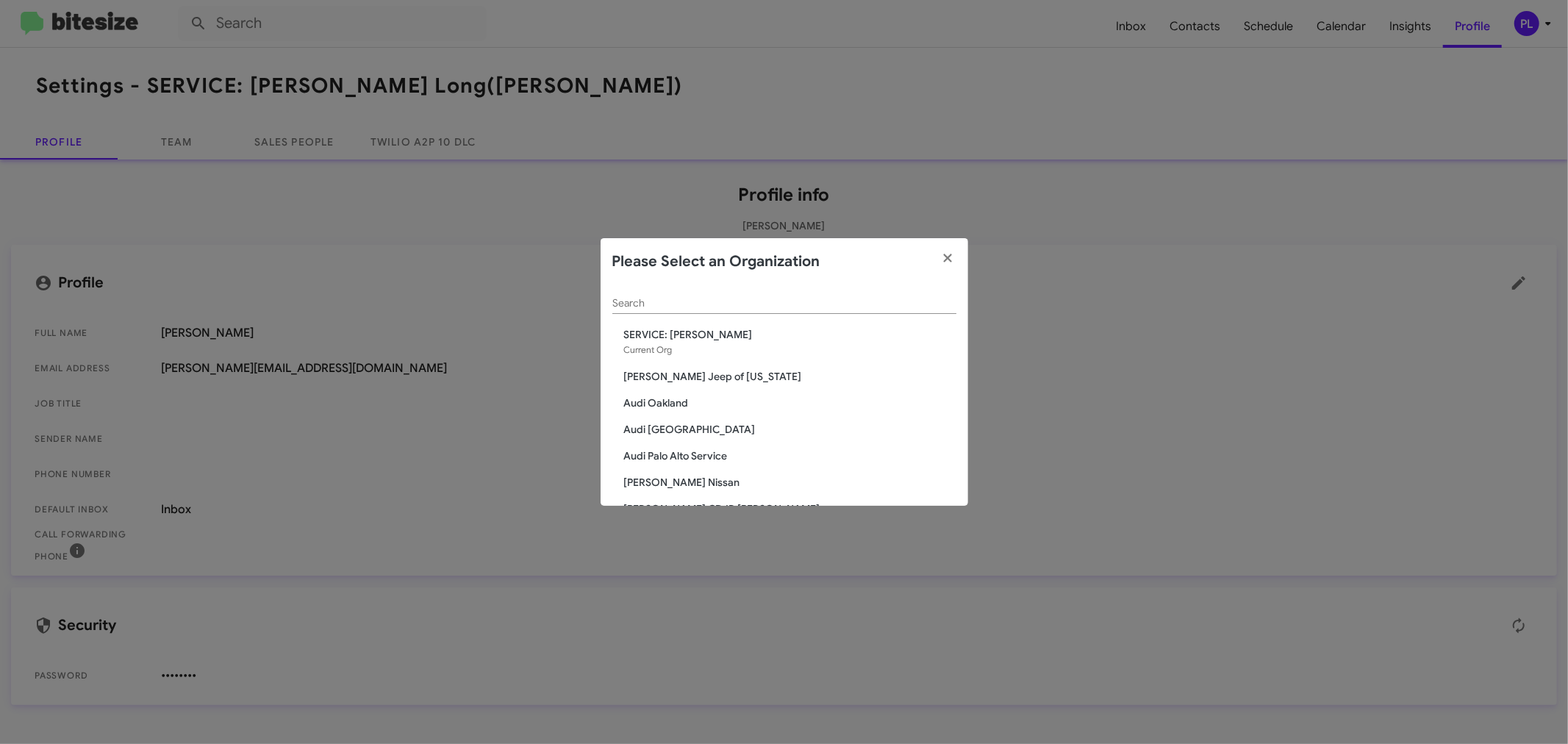
scroll to position [489, 0]
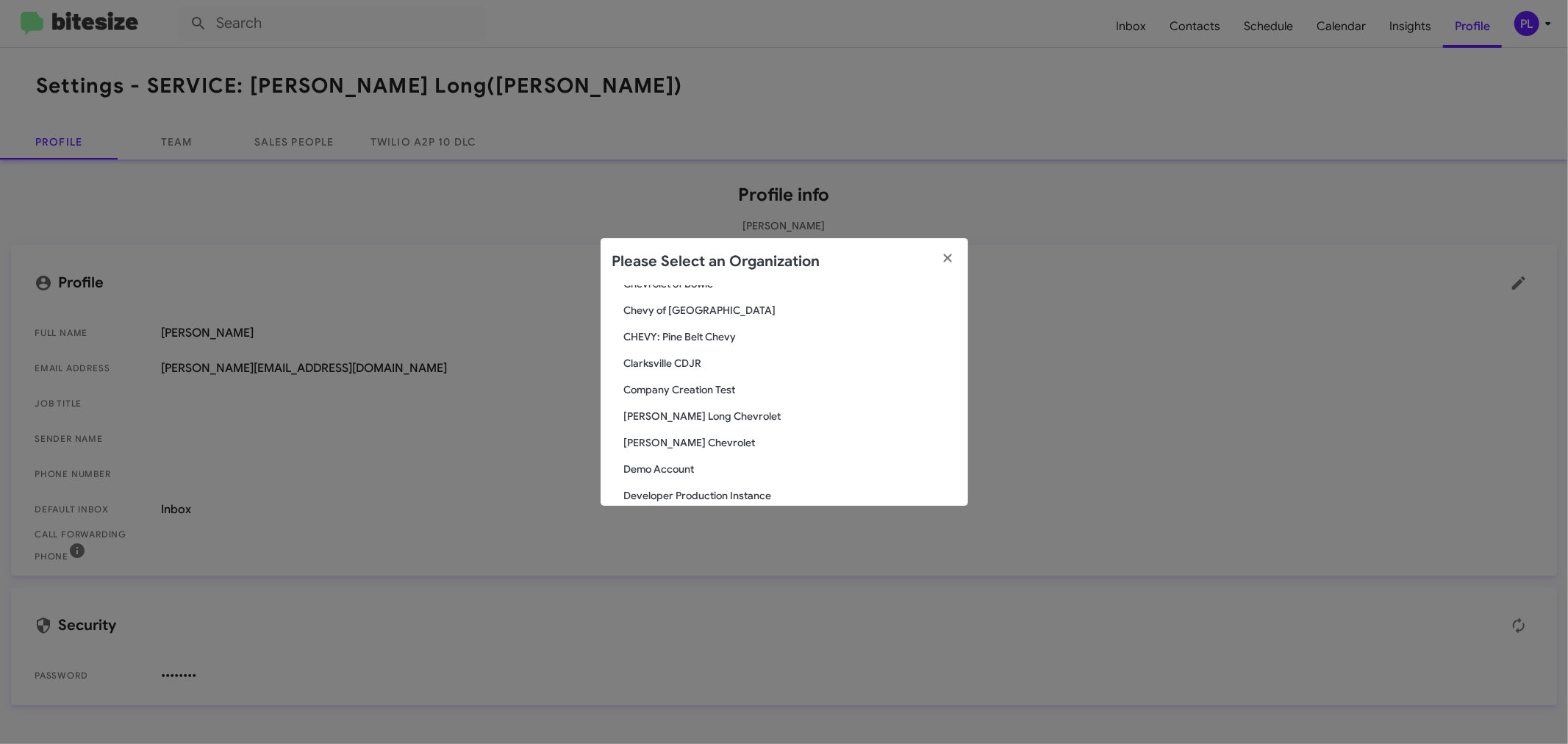
click at [676, 414] on span "[PERSON_NAME] Long Chevrolet" at bounding box center [790, 416] width 332 height 15
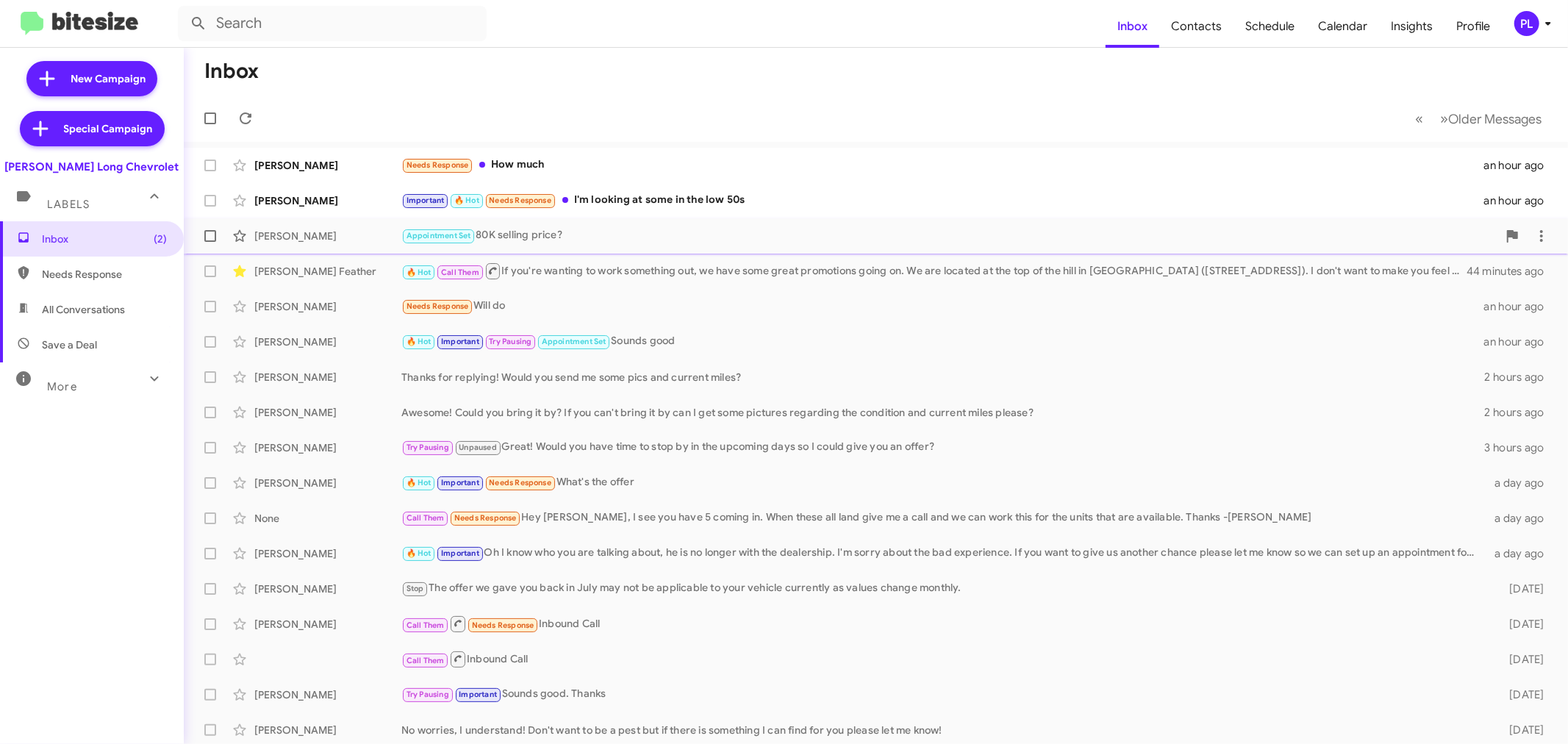
click at [690, 247] on div "[PERSON_NAME] Appointment Set 80K selling price? 34 minutes ago" at bounding box center [875, 236] width 1360 height 29
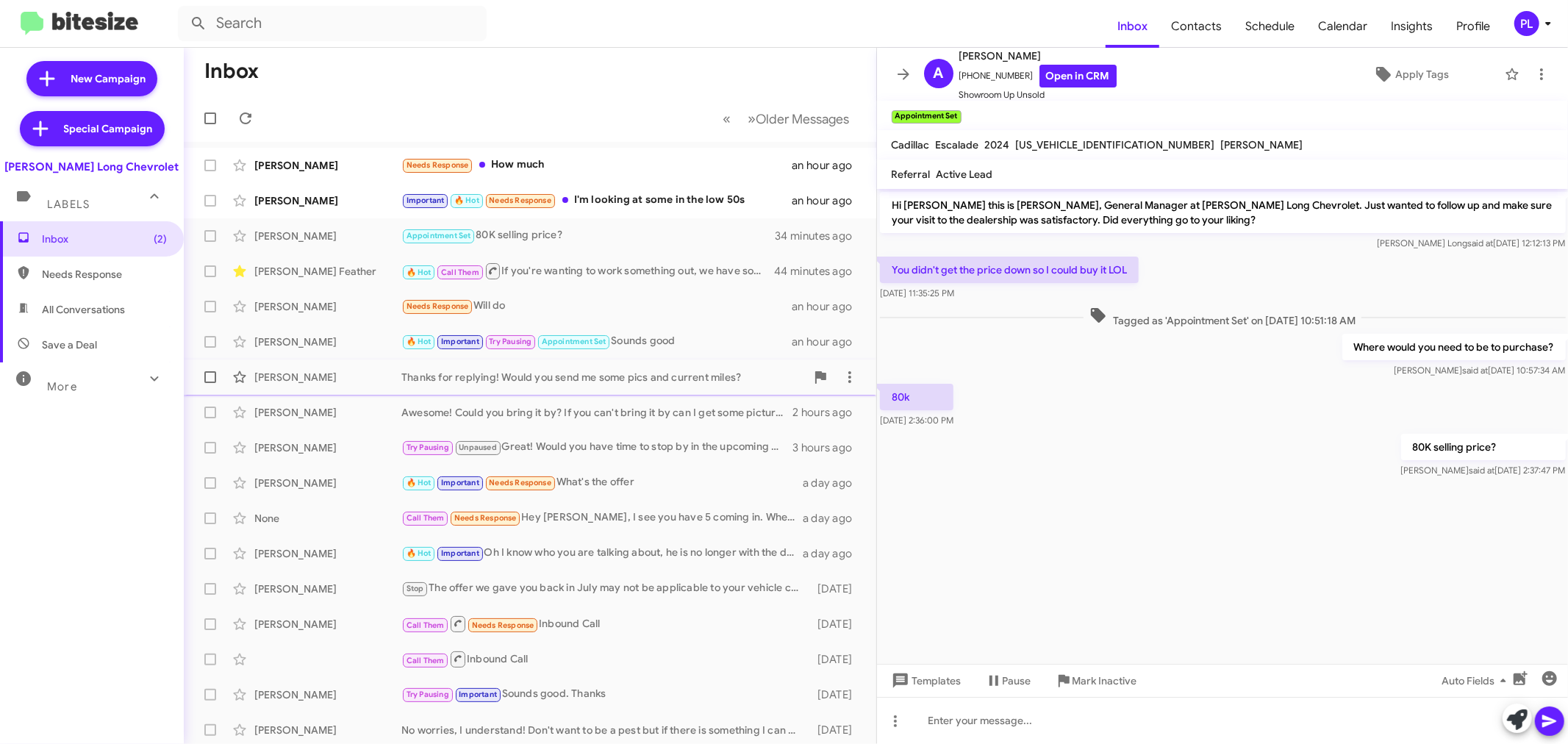
click at [618, 379] on div "Thanks for replying! Would you send me some pics and current miles?" at bounding box center [603, 377] width 404 height 15
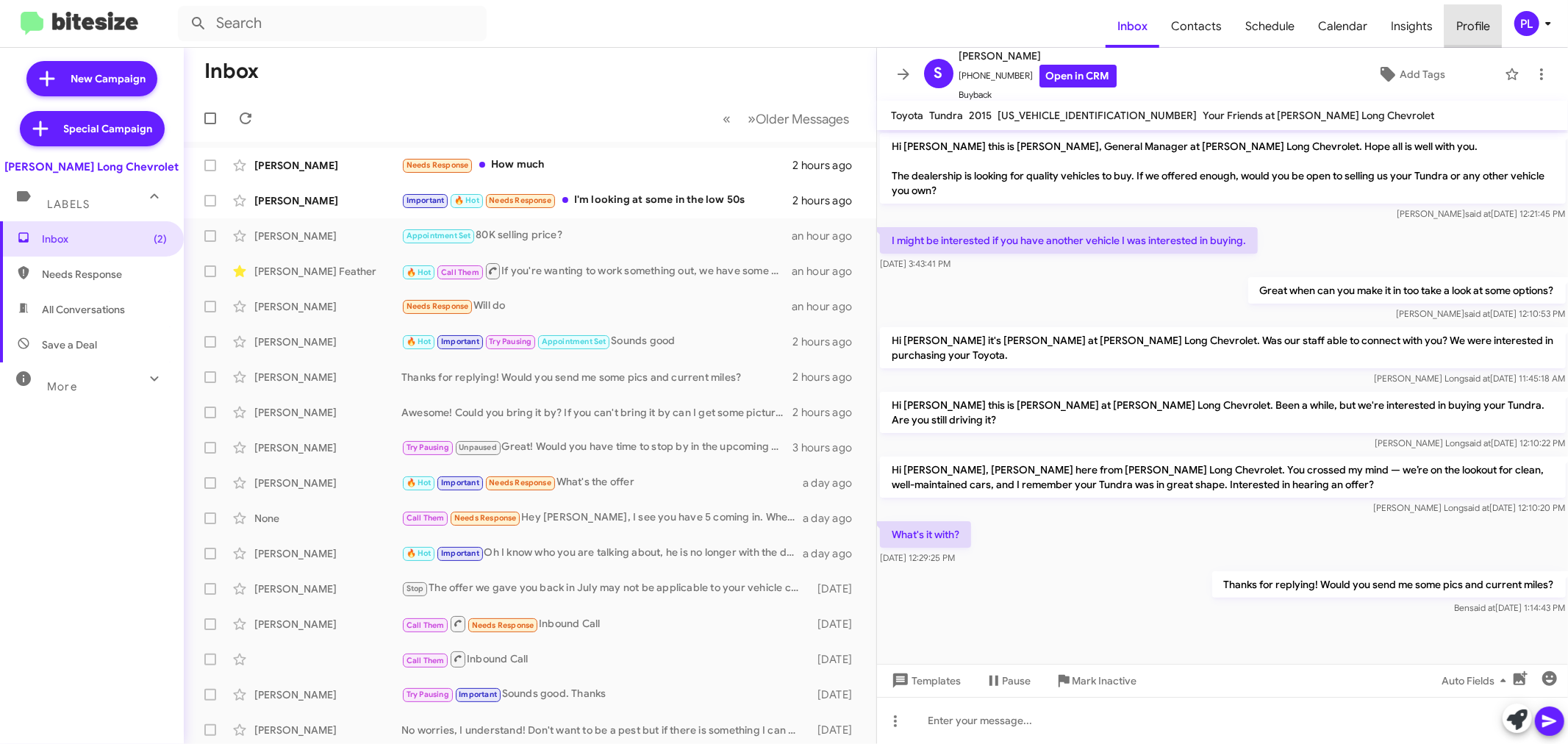
click at [1463, 32] on span "Profile" at bounding box center [1473, 26] width 57 height 43
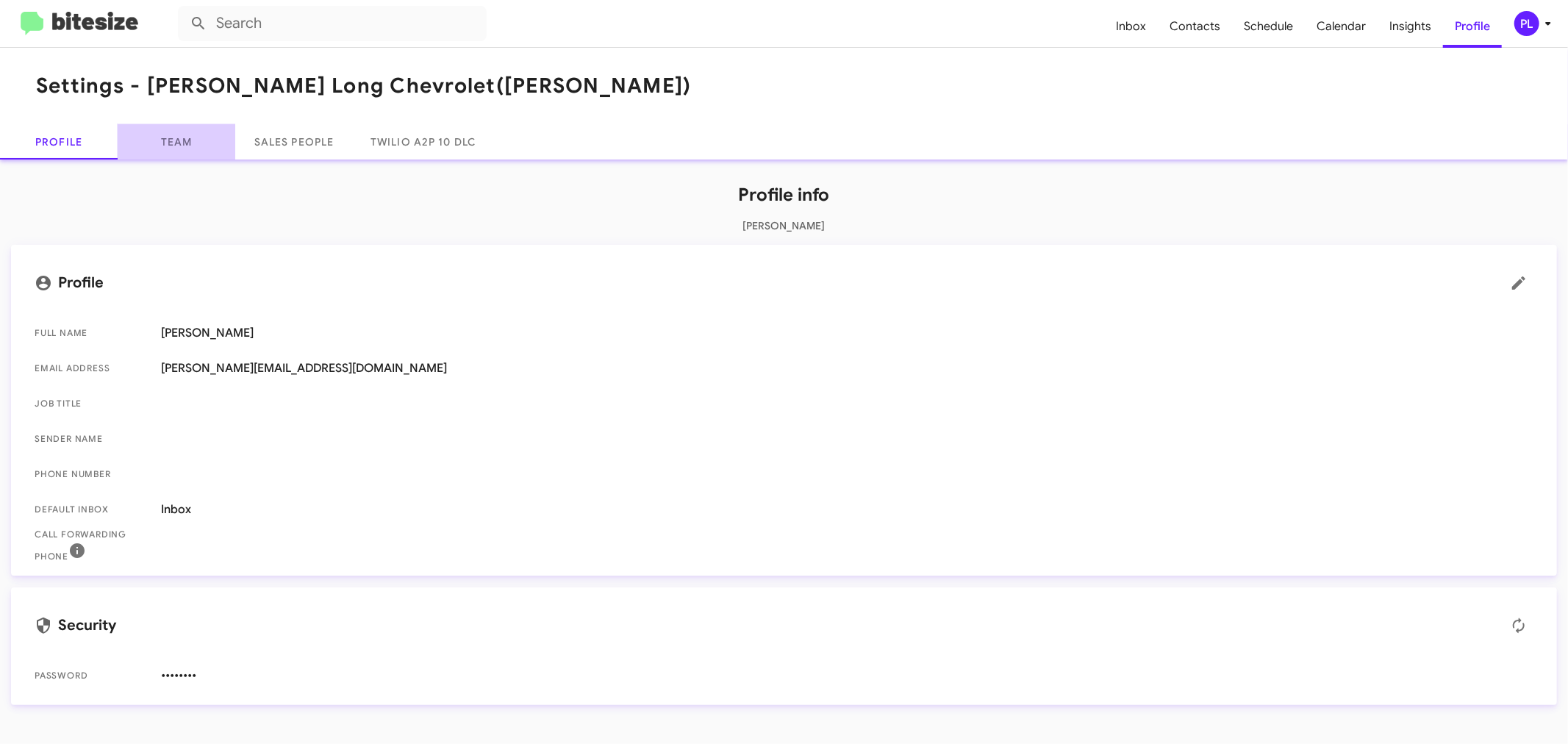
click at [187, 131] on link "Team" at bounding box center [176, 142] width 117 height 35
